Goal: Information Seeking & Learning: Find specific page/section

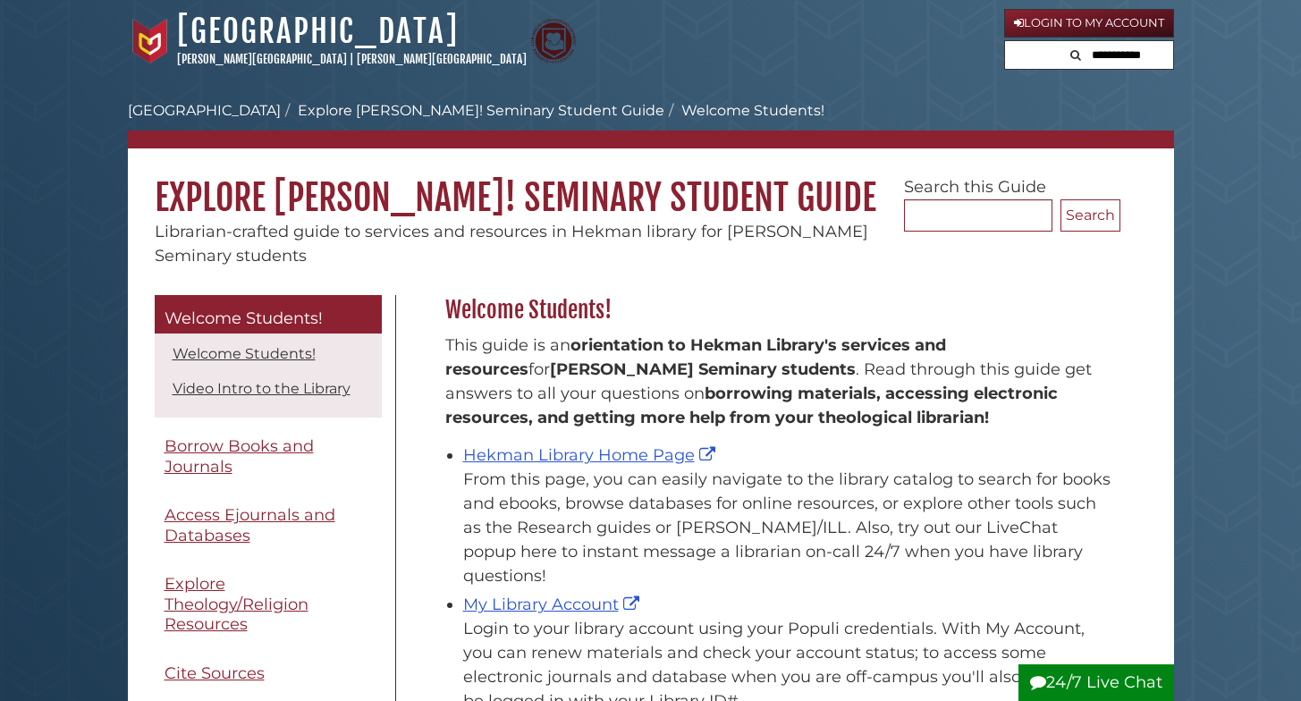
scroll to position [264, 684]
click at [584, 451] on link "Hekman Library Home Page" at bounding box center [591, 455] width 257 height 20
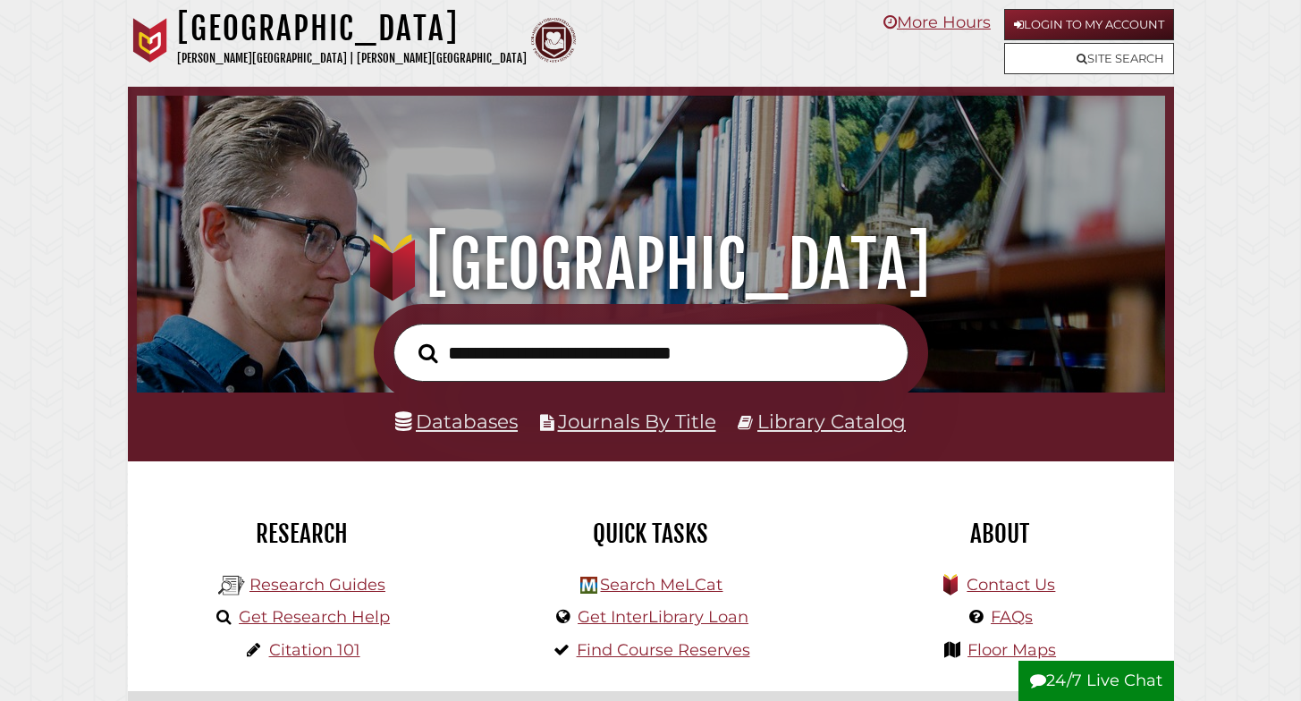
scroll to position [340, 1020]
click at [485, 421] on link "Databases" at bounding box center [456, 421] width 123 height 23
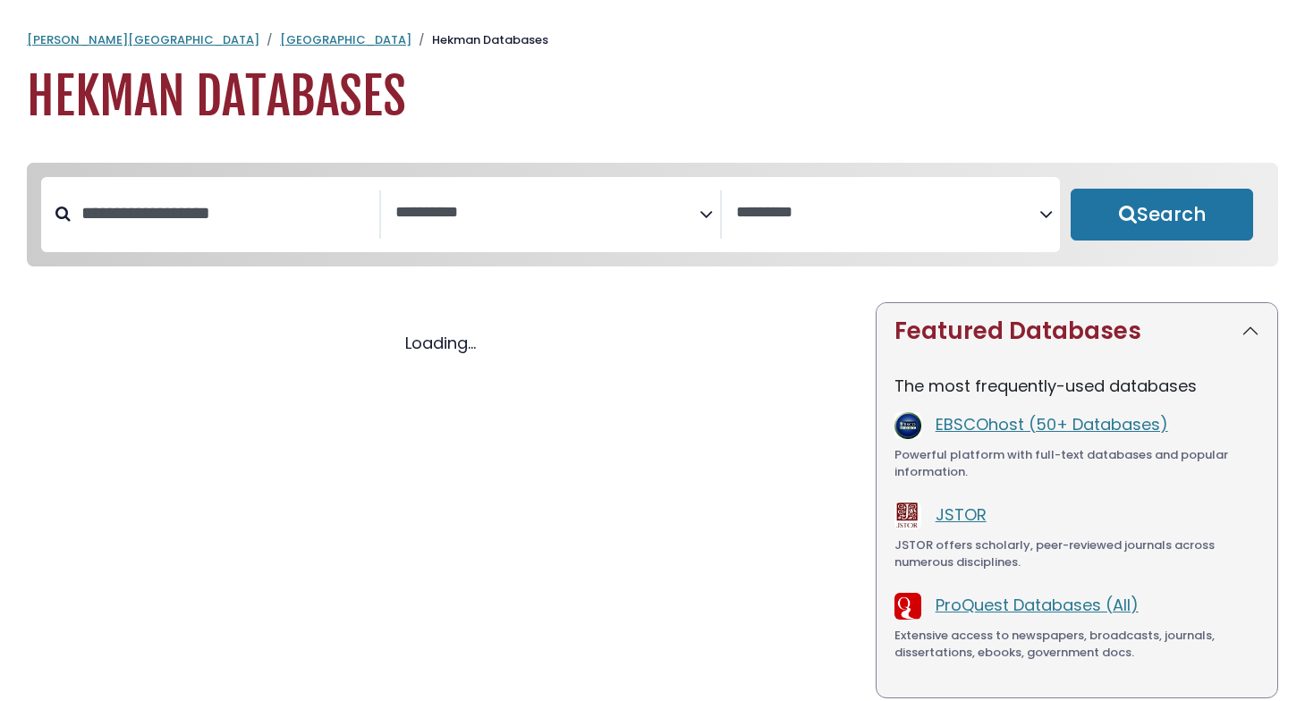
select select "Database Subject Filter"
select select "Database Vendors Filter"
select select "Database Subject Filter"
select select "Database Vendors Filter"
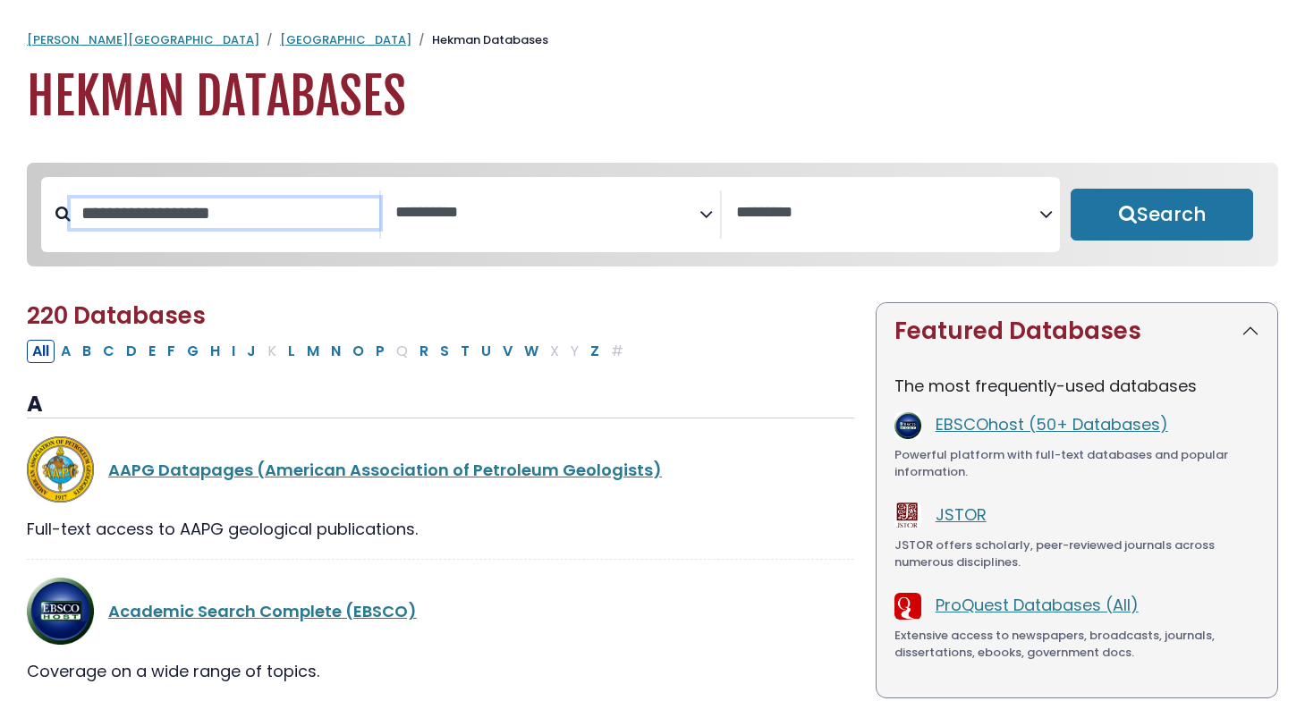
click at [160, 204] on input "Search database by title or keyword" at bounding box center [225, 214] width 309 height 30
type input "****"
click at [1162, 216] on button "Search" at bounding box center [1162, 215] width 182 height 52
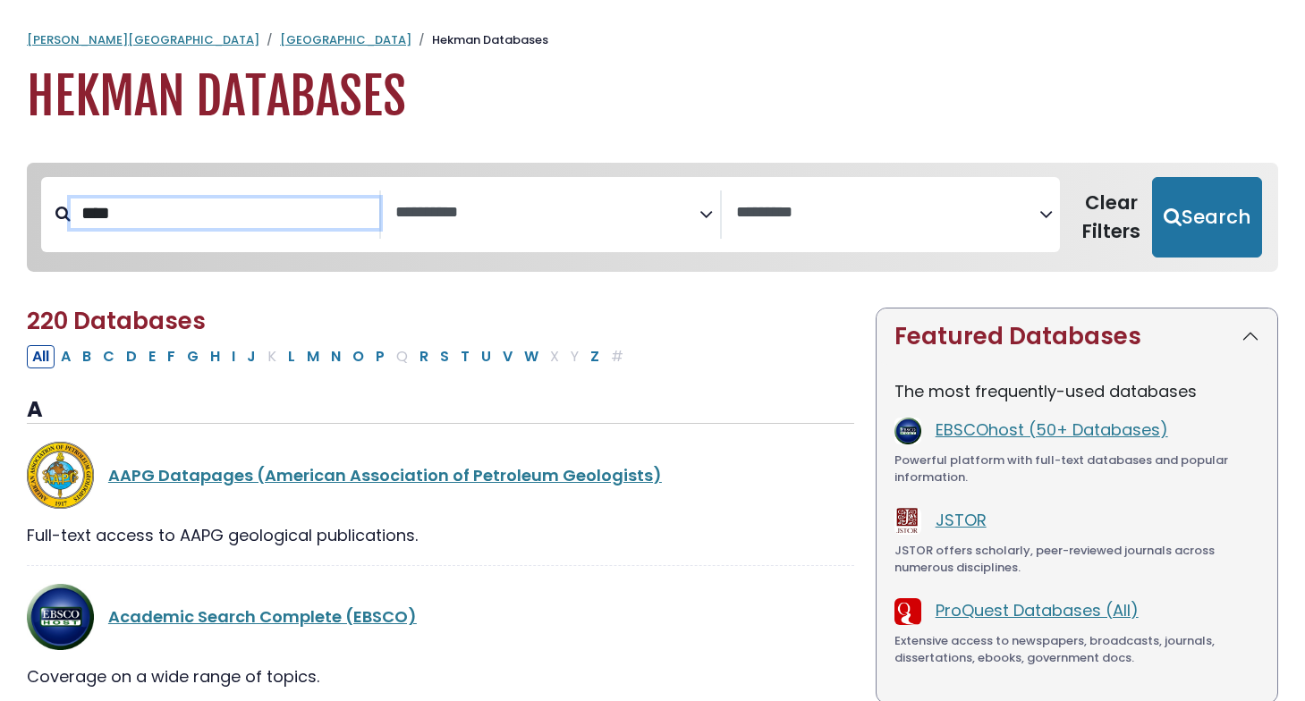
select select "Database Subject Filter"
select select "Database Vendors Filter"
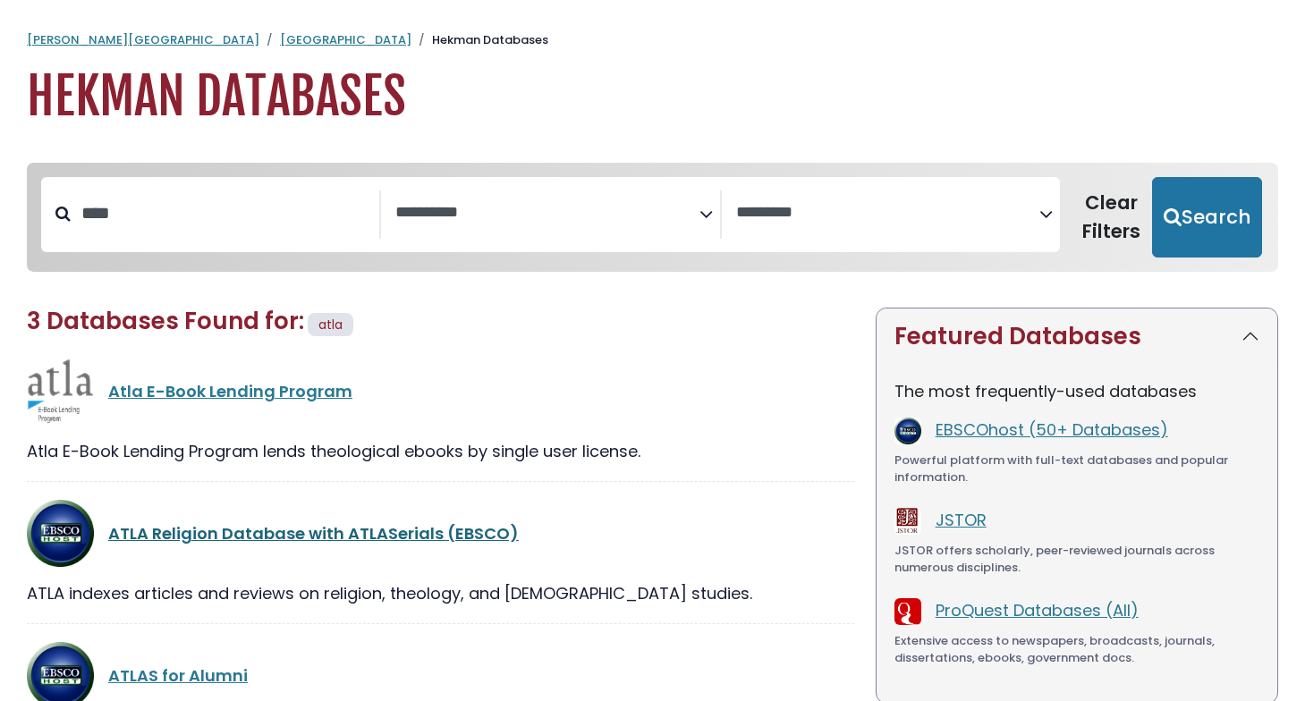
click at [299, 529] on link "ATLA Religion Database with ATLASerials (EBSCO)" at bounding box center [313, 533] width 410 height 22
click at [288, 531] on link "ATLA Religion Database with ATLASerials (EBSCO)" at bounding box center [313, 533] width 410 height 22
